Goal: Find specific page/section: Find specific page/section

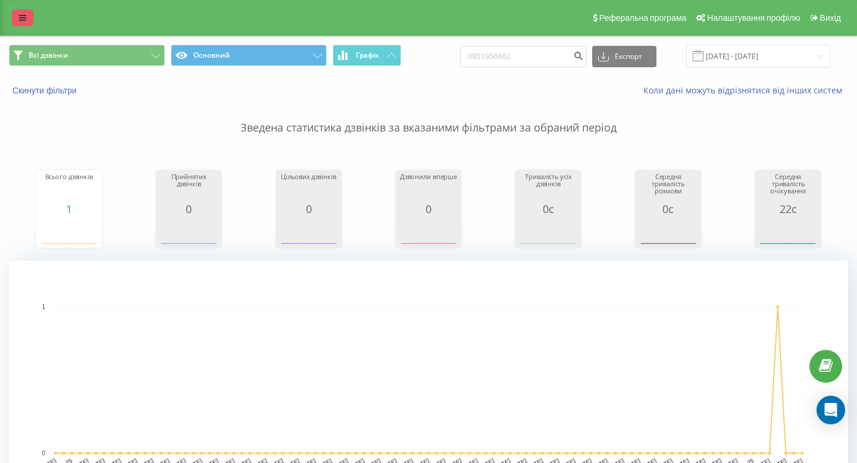
click at [23, 18] on icon at bounding box center [22, 18] width 7 height 8
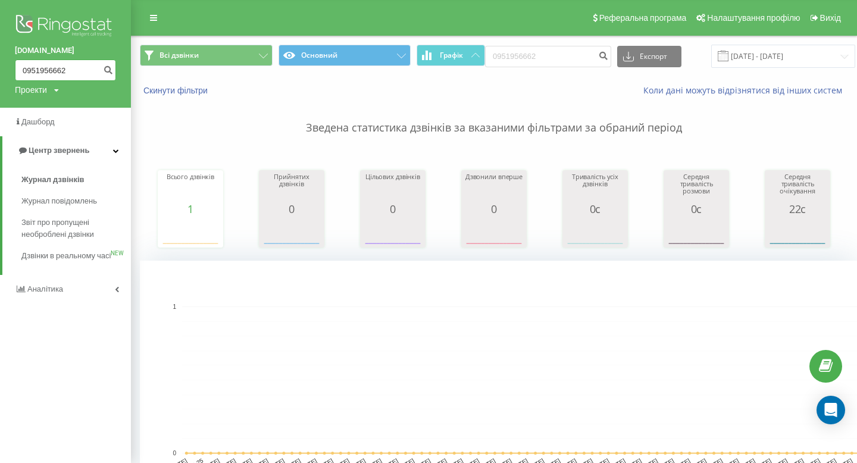
click at [44, 70] on input "0951956662" at bounding box center [65, 70] width 101 height 21
click at [104, 72] on icon "submit" at bounding box center [108, 68] width 10 height 7
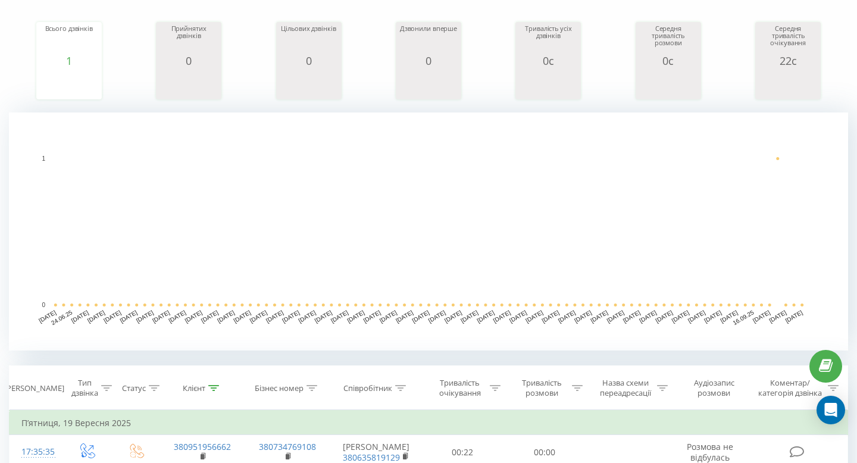
scroll to position [408, 0]
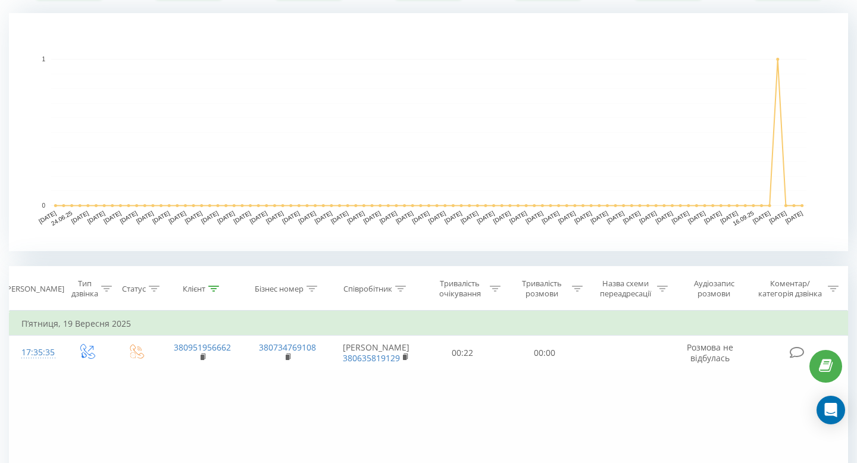
scroll to position [255, 0]
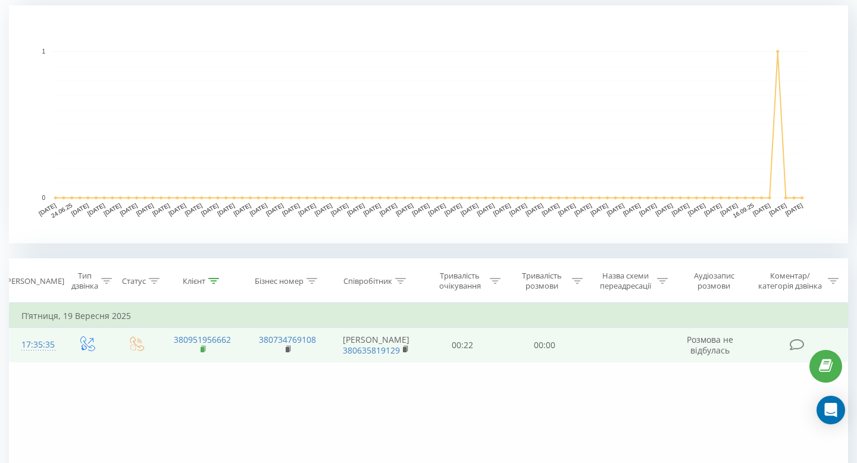
click at [204, 352] on rect at bounding box center [203, 349] width 4 height 5
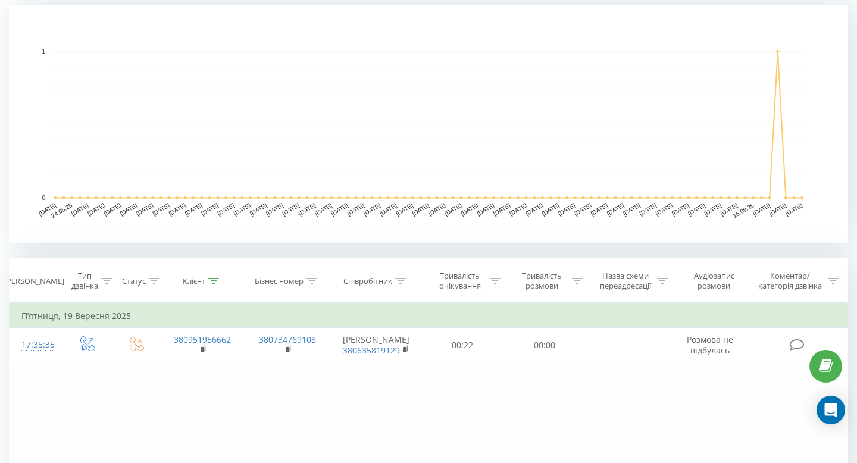
scroll to position [0, 0]
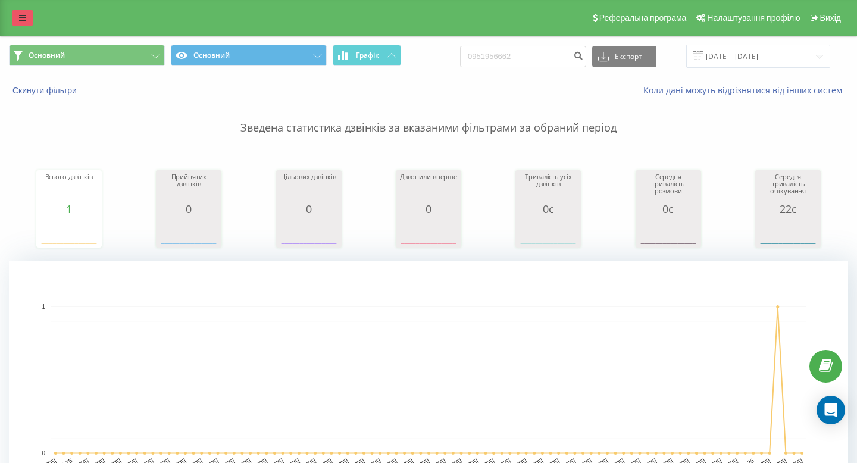
click at [26, 19] on link at bounding box center [22, 18] width 21 height 17
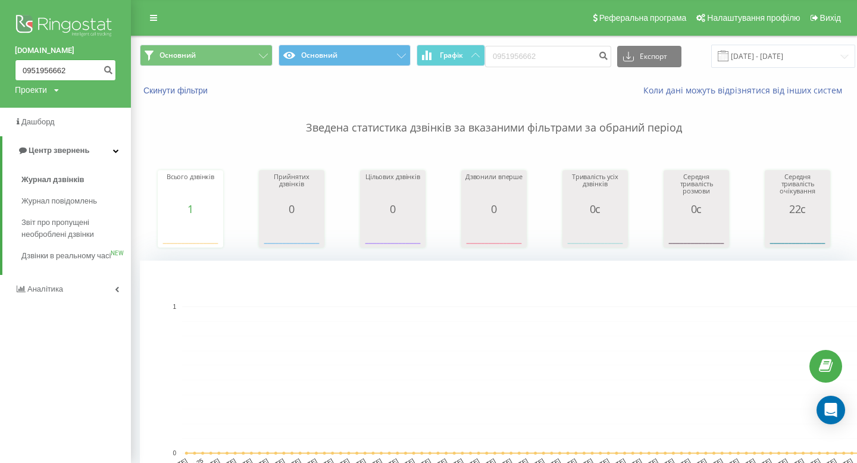
click at [46, 72] on input "0951956662" at bounding box center [65, 70] width 101 height 21
paste input "678551827"
type input "0678551827"
click at [104, 70] on icon "submit" at bounding box center [108, 68] width 10 height 7
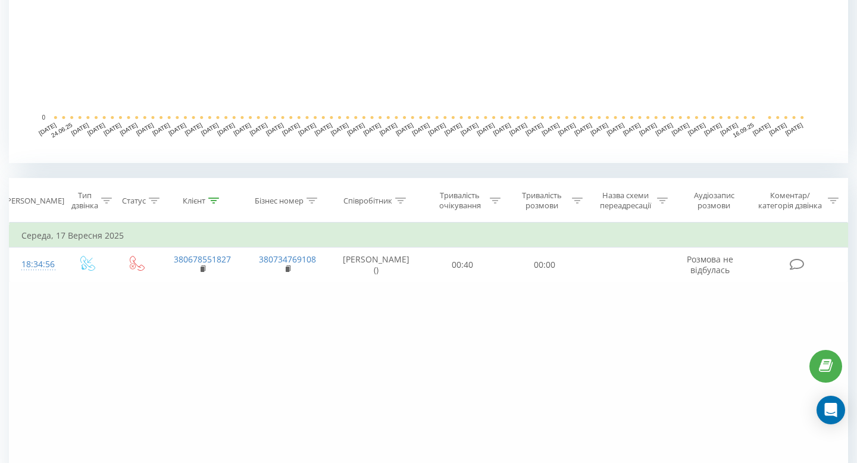
scroll to position [334, 0]
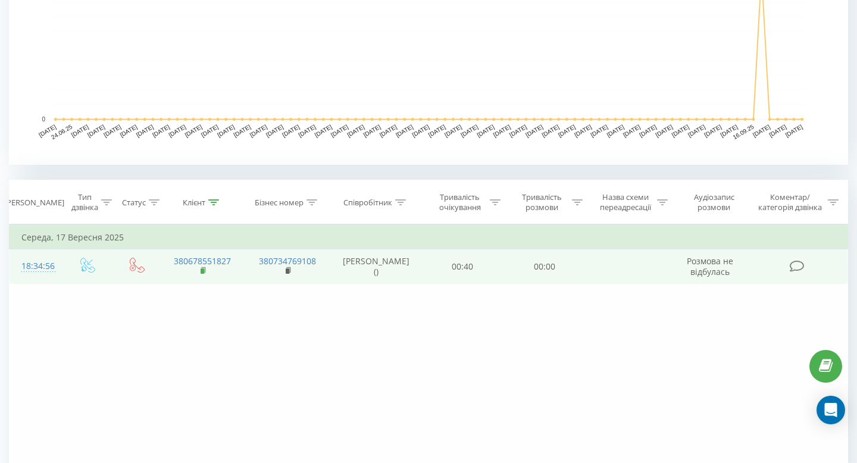
click at [205, 270] on icon at bounding box center [204, 269] width 4 height 5
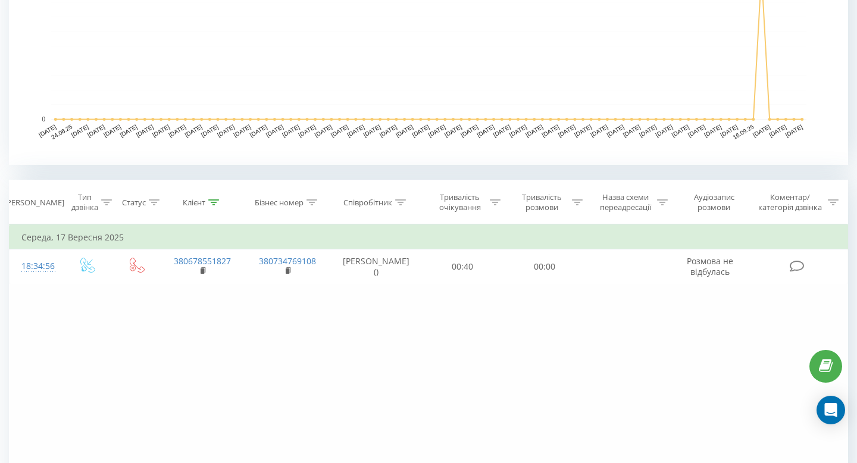
scroll to position [0, 0]
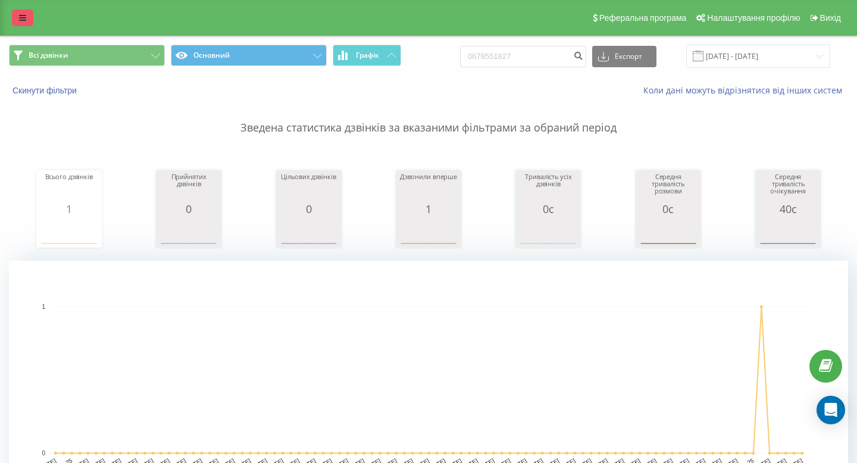
click at [23, 14] on icon at bounding box center [22, 18] width 7 height 8
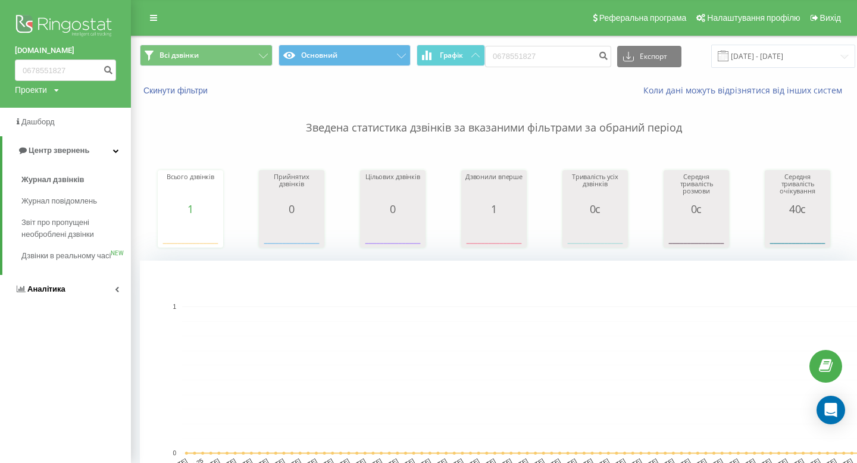
click at [53, 295] on span "Аналiтика" at bounding box center [40, 289] width 51 height 12
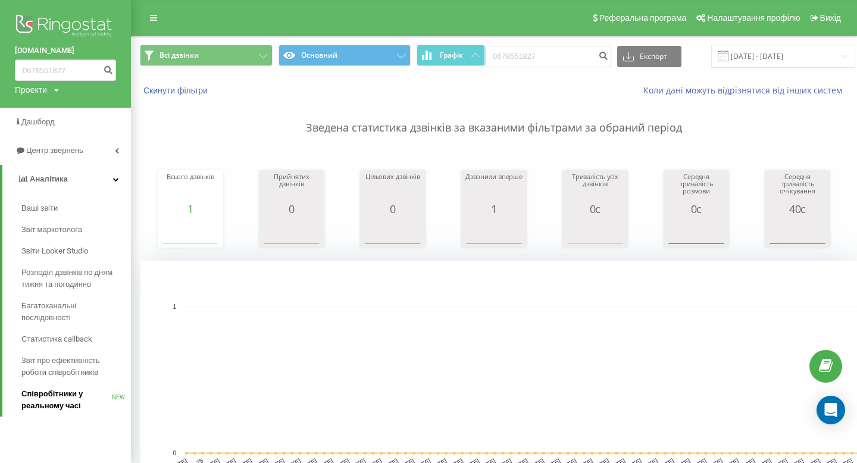
click at [65, 399] on span "Співробітники у реальному часі" at bounding box center [66, 400] width 90 height 24
